Goal: Check status

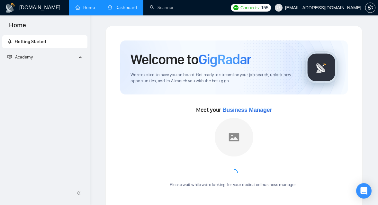
click at [132, 10] on link "Dashboard" at bounding box center [122, 7] width 29 height 5
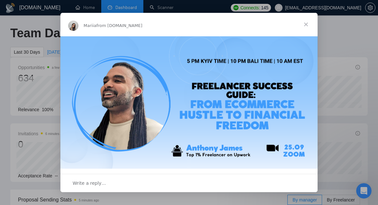
click at [308, 25] on span "Close" at bounding box center [306, 24] width 23 height 23
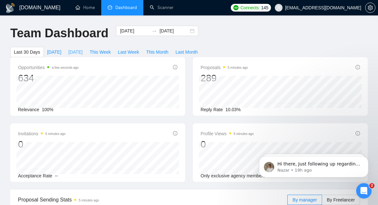
click at [83, 53] on span "[DATE]" at bounding box center [75, 52] width 14 height 7
type input "[DATE]"
